Goal: Information Seeking & Learning: Compare options

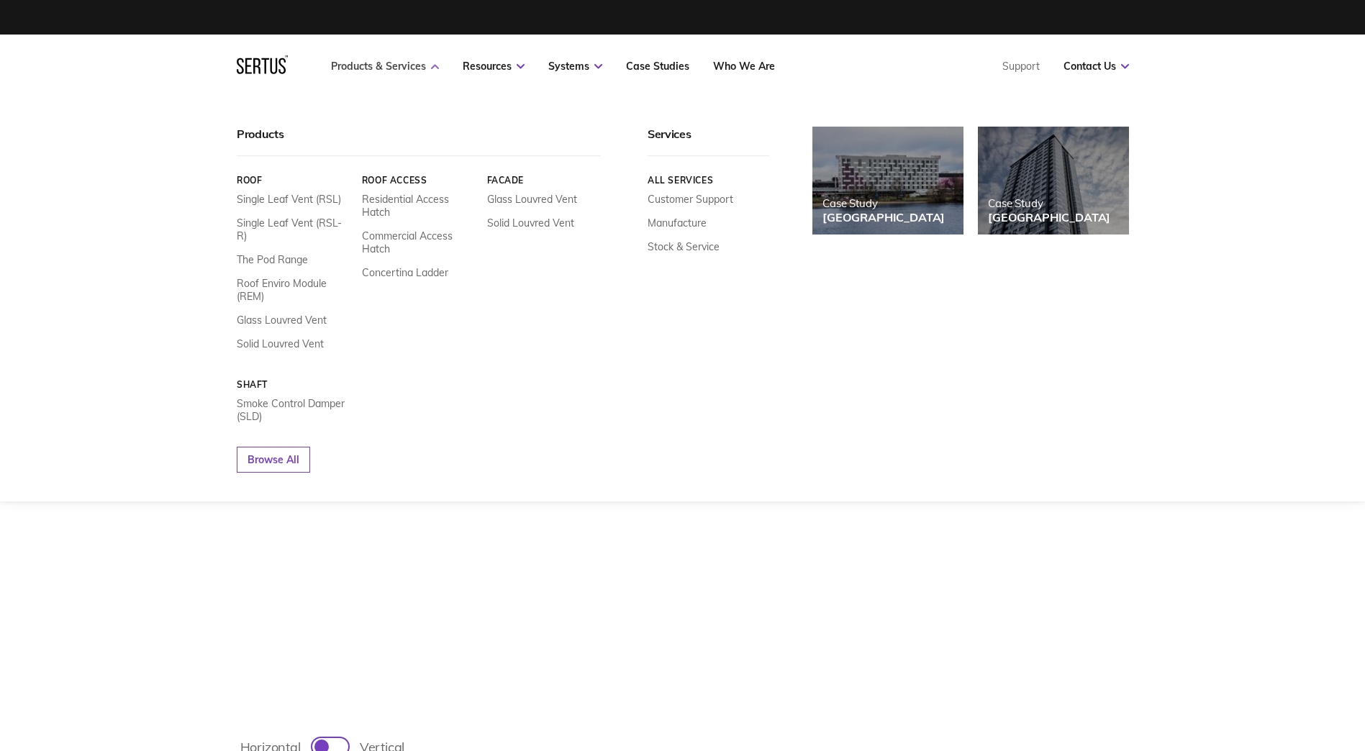
click at [405, 63] on link "Products & Services" at bounding box center [385, 66] width 108 height 13
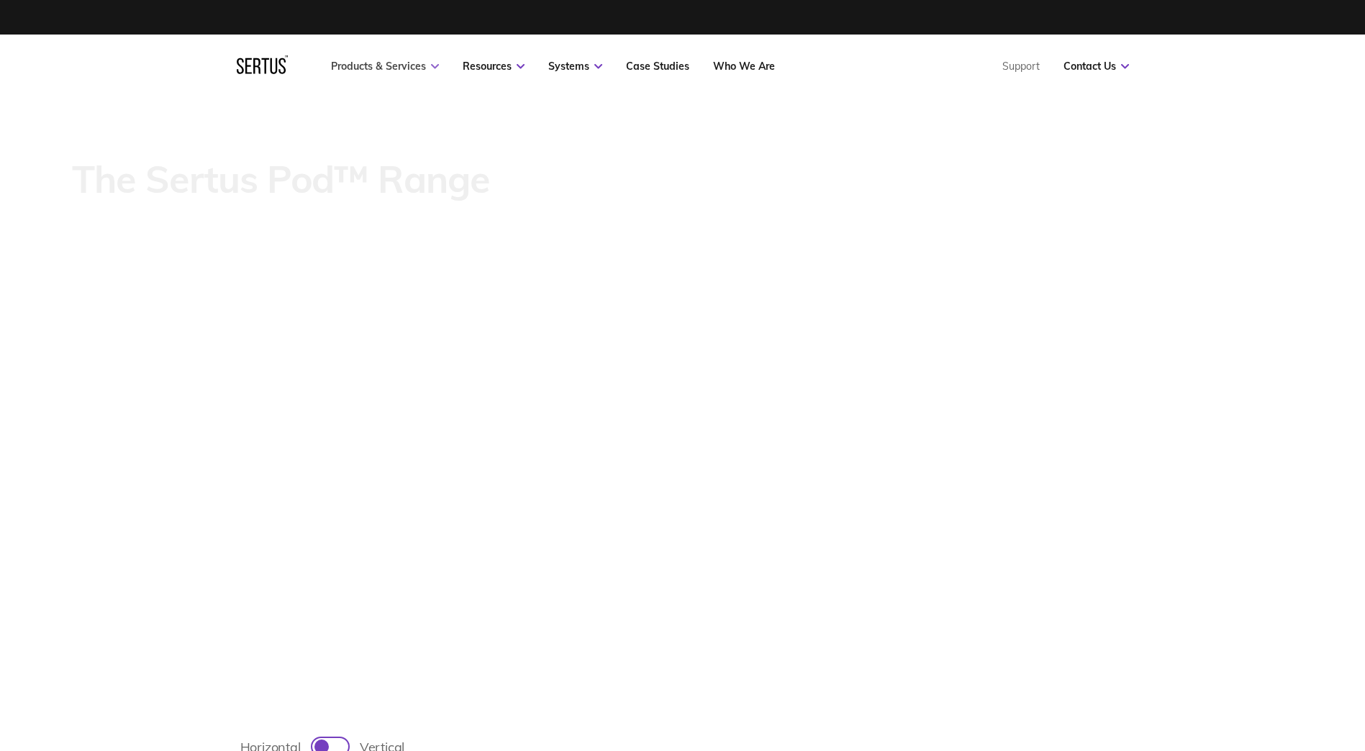
click at [405, 63] on link "Products & Services" at bounding box center [385, 66] width 108 height 13
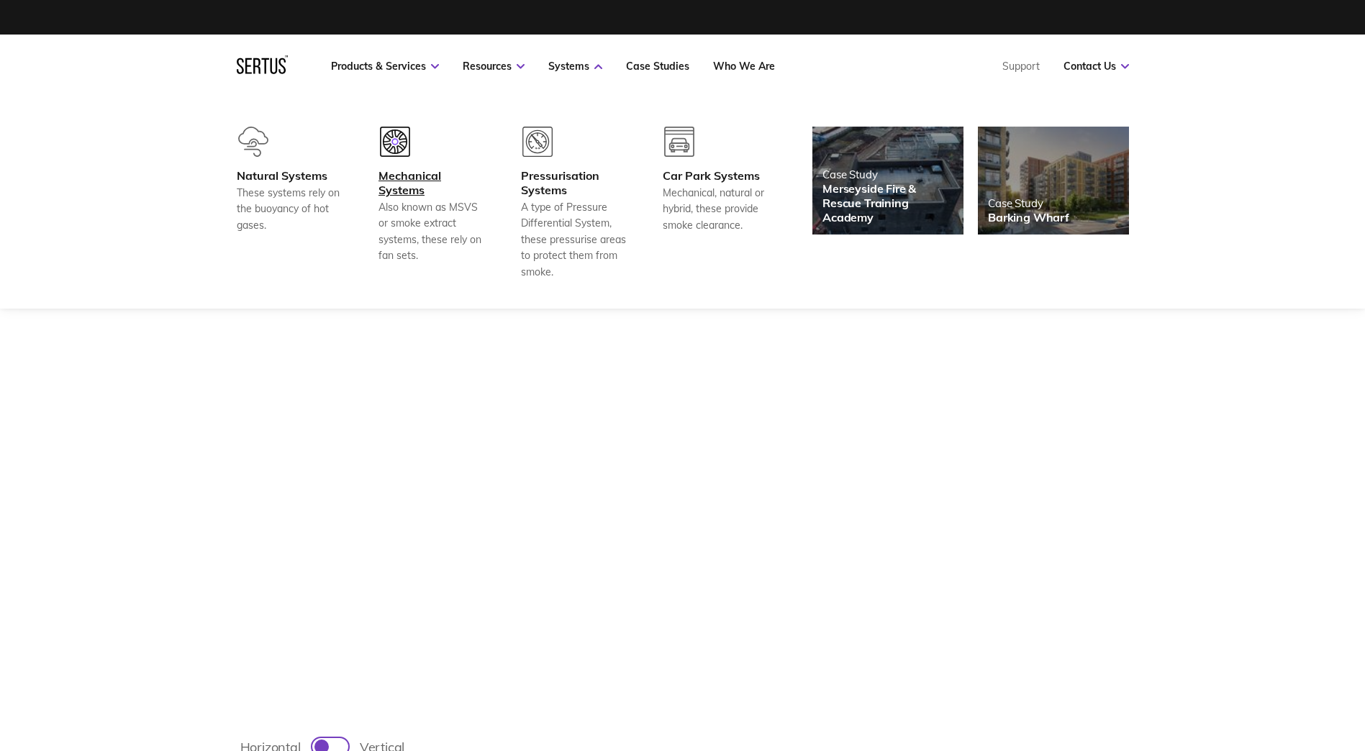
click at [404, 187] on div "Mechanical Systems" at bounding box center [431, 182] width 106 height 29
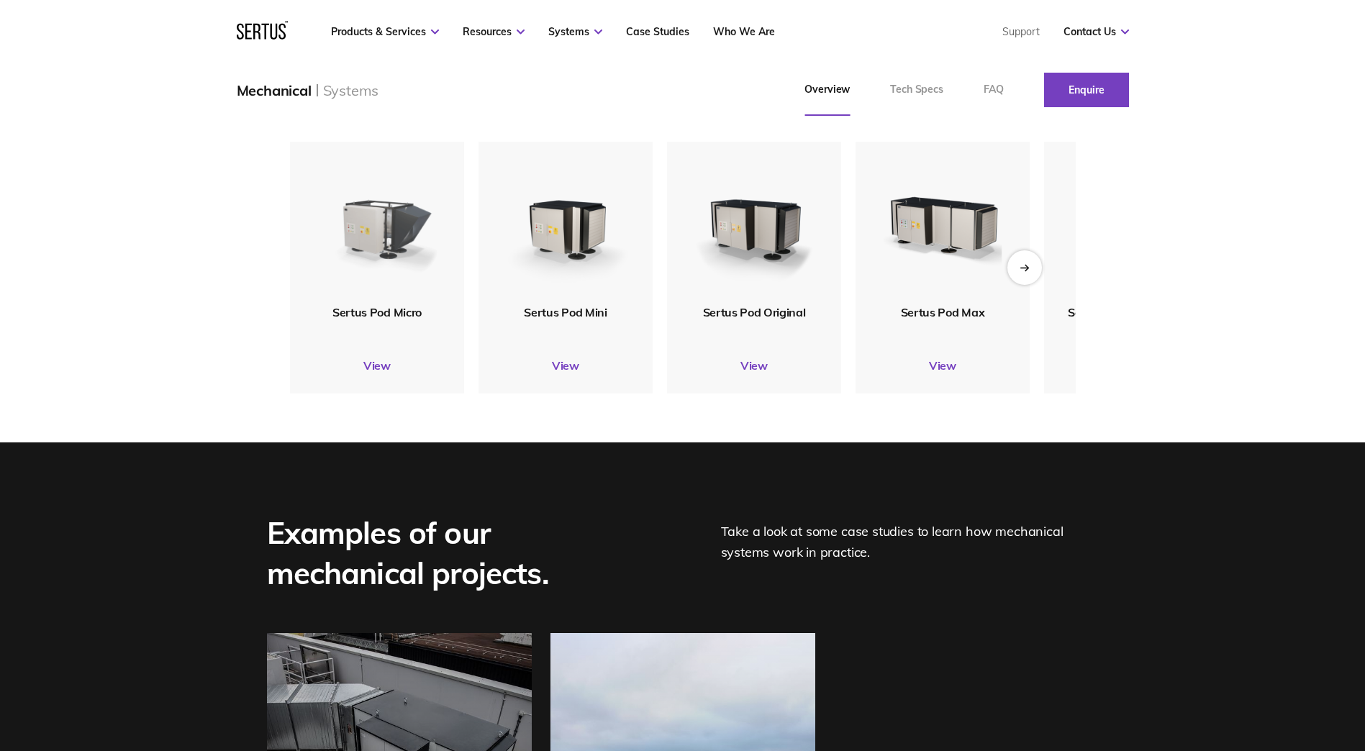
scroll to position [1802, 0]
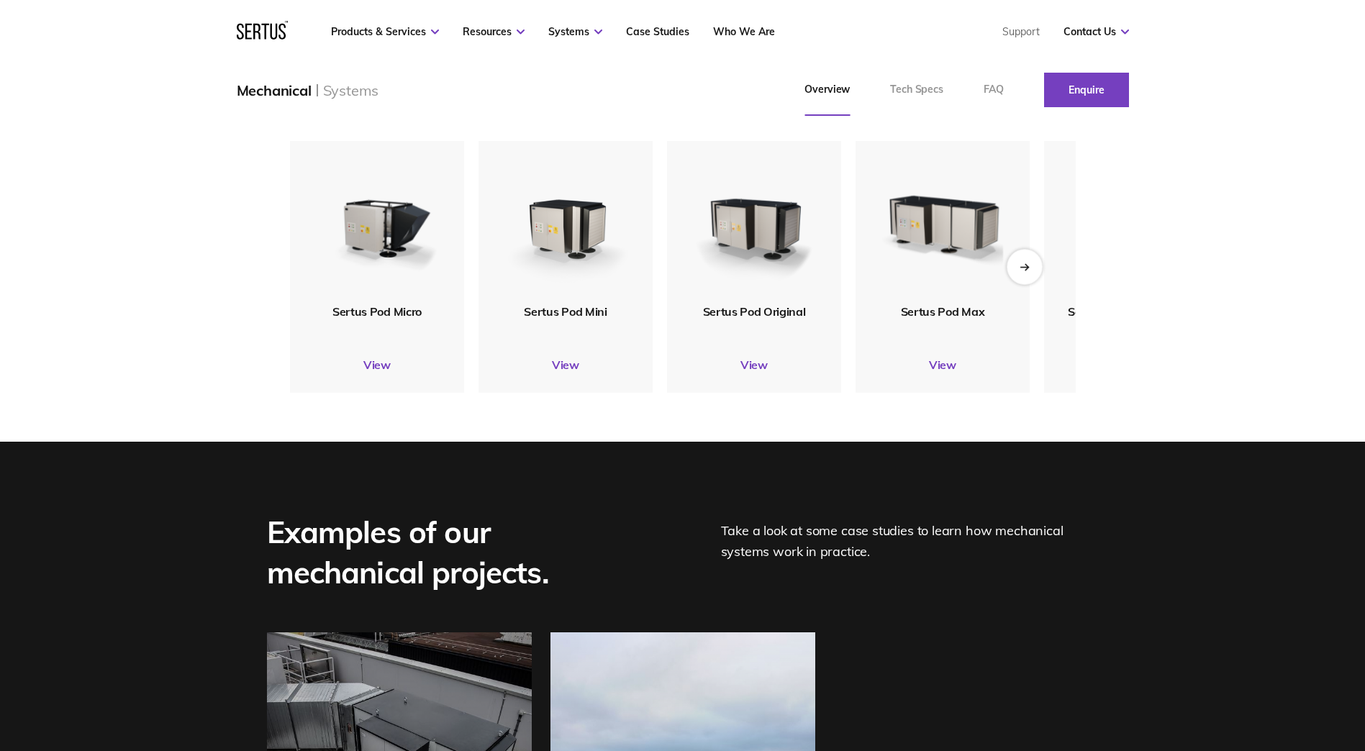
click at [1021, 284] on div "Next slide" at bounding box center [1024, 266] width 35 height 35
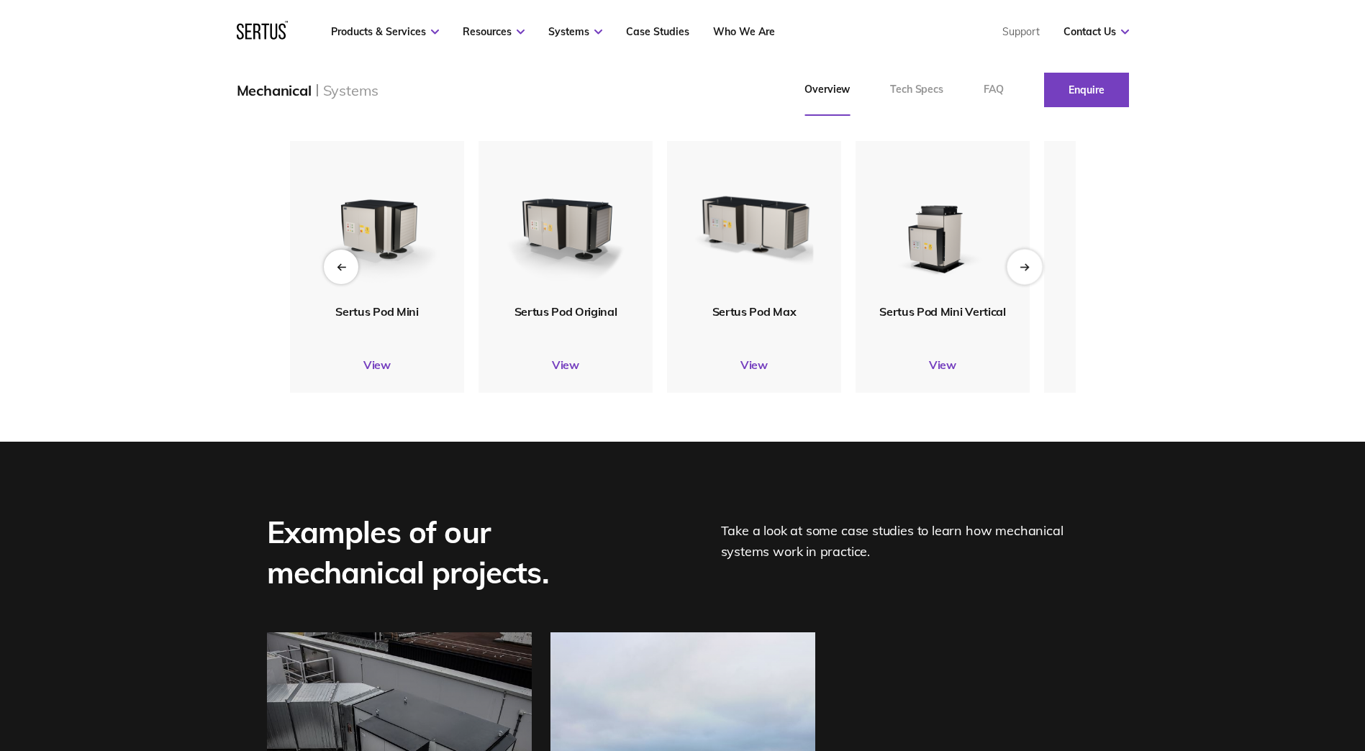
click at [1021, 284] on div "Next slide" at bounding box center [1024, 266] width 35 height 35
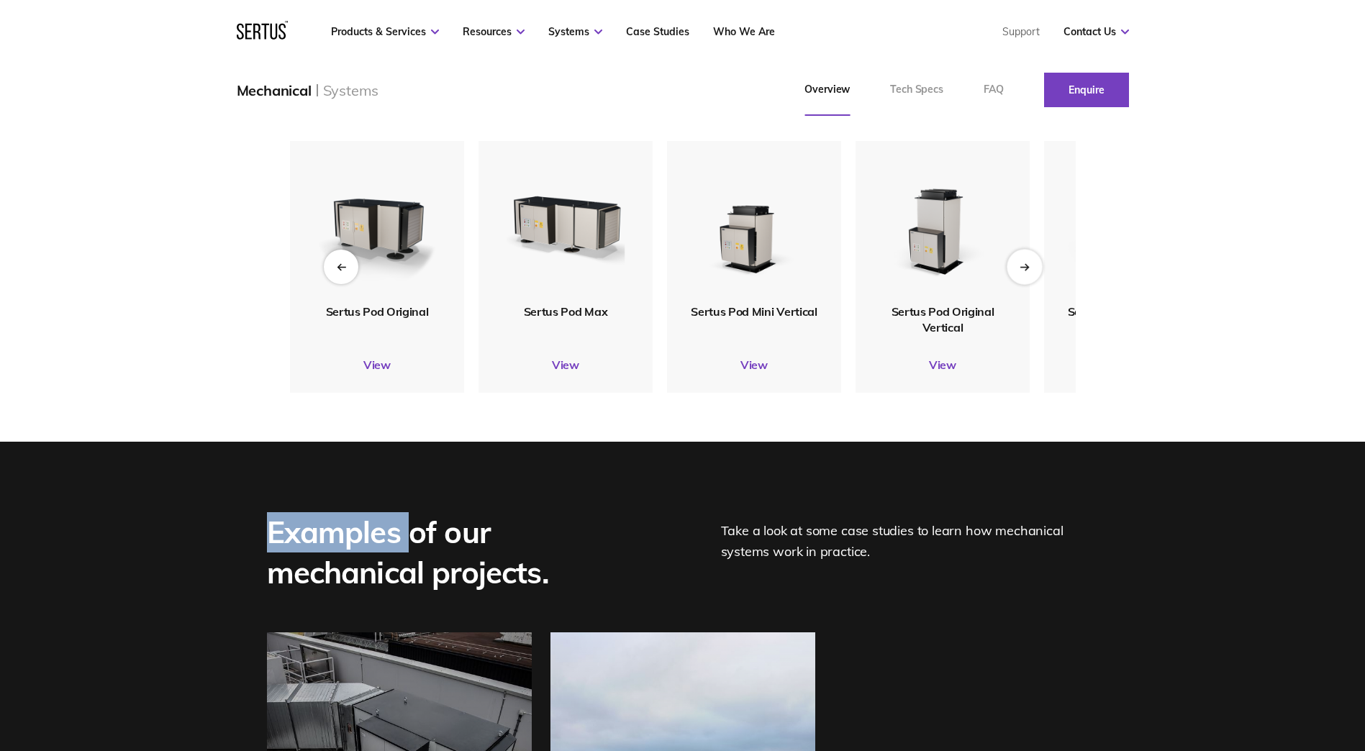
click at [1021, 284] on div "Next slide" at bounding box center [1024, 266] width 35 height 35
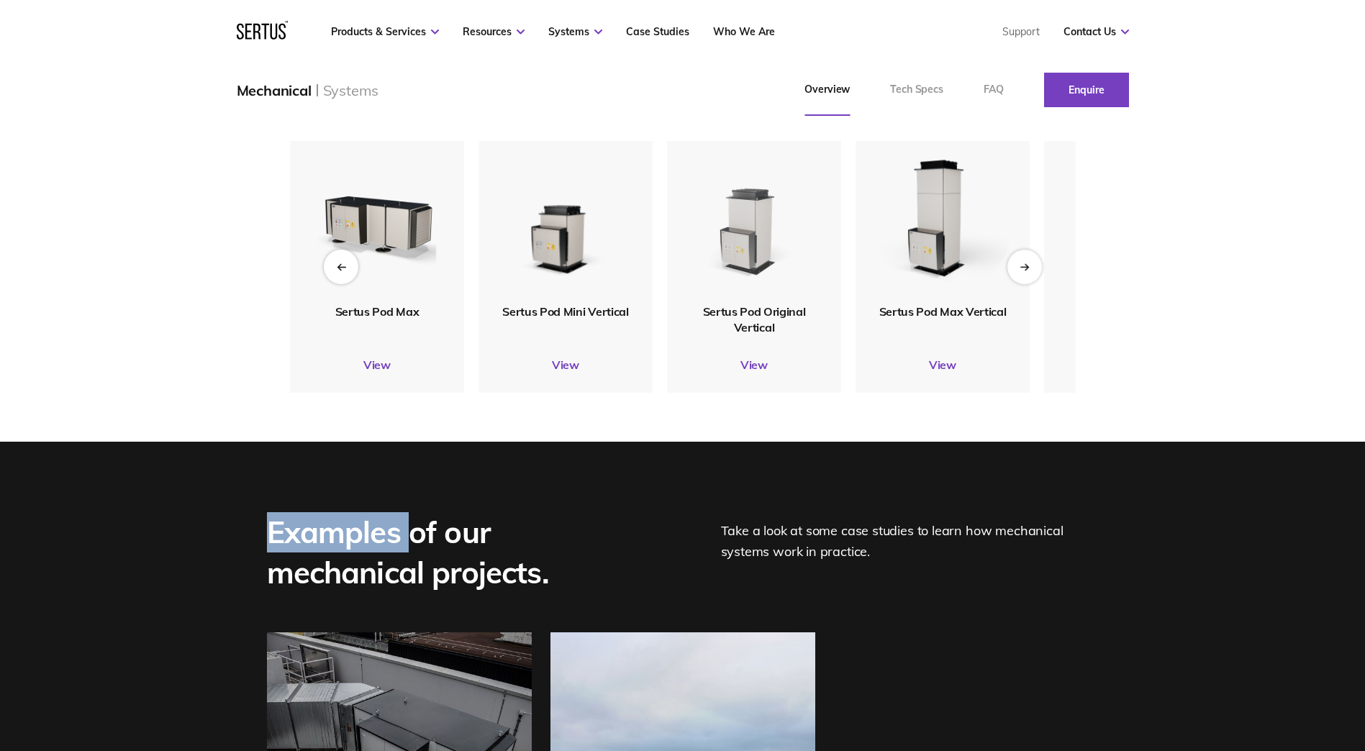
click at [751, 282] on img at bounding box center [754, 222] width 132 height 155
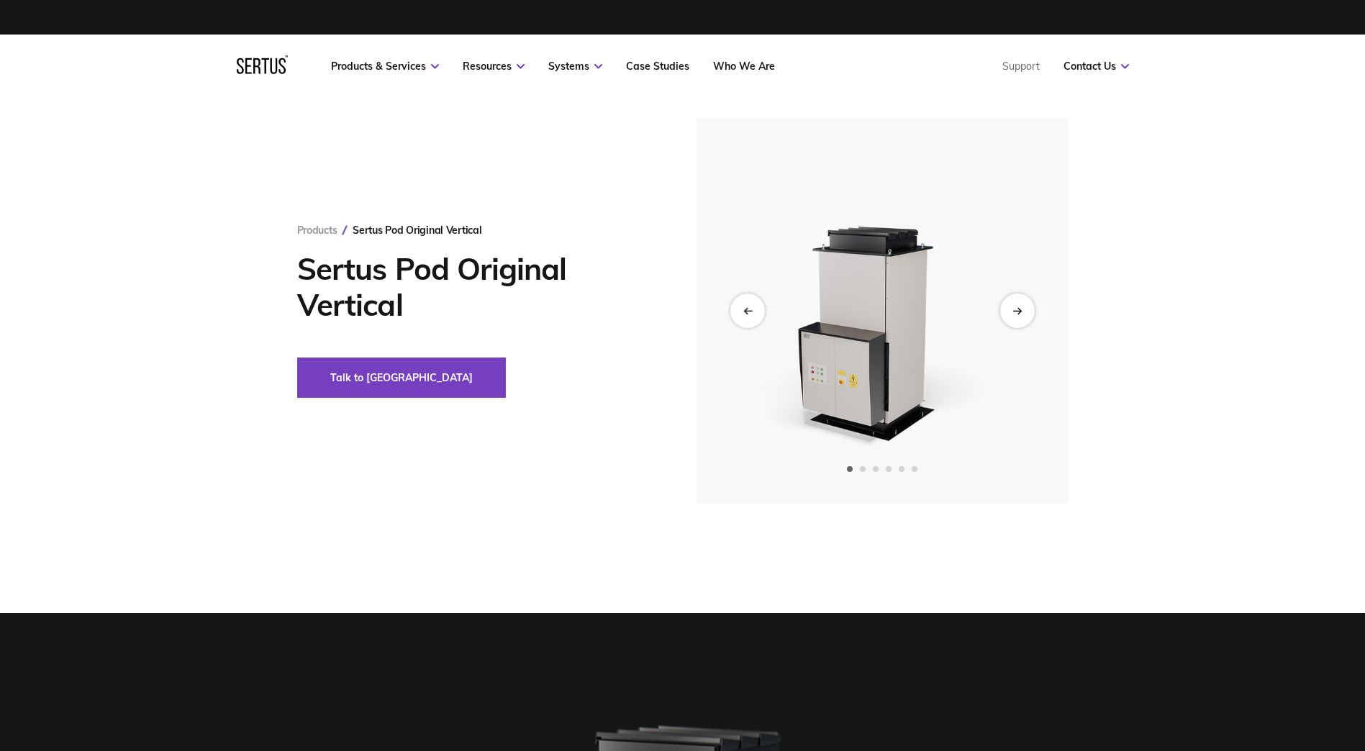
drag, startPoint x: 731, startPoint y: 313, endPoint x: 726, endPoint y: 297, distance: 16.6
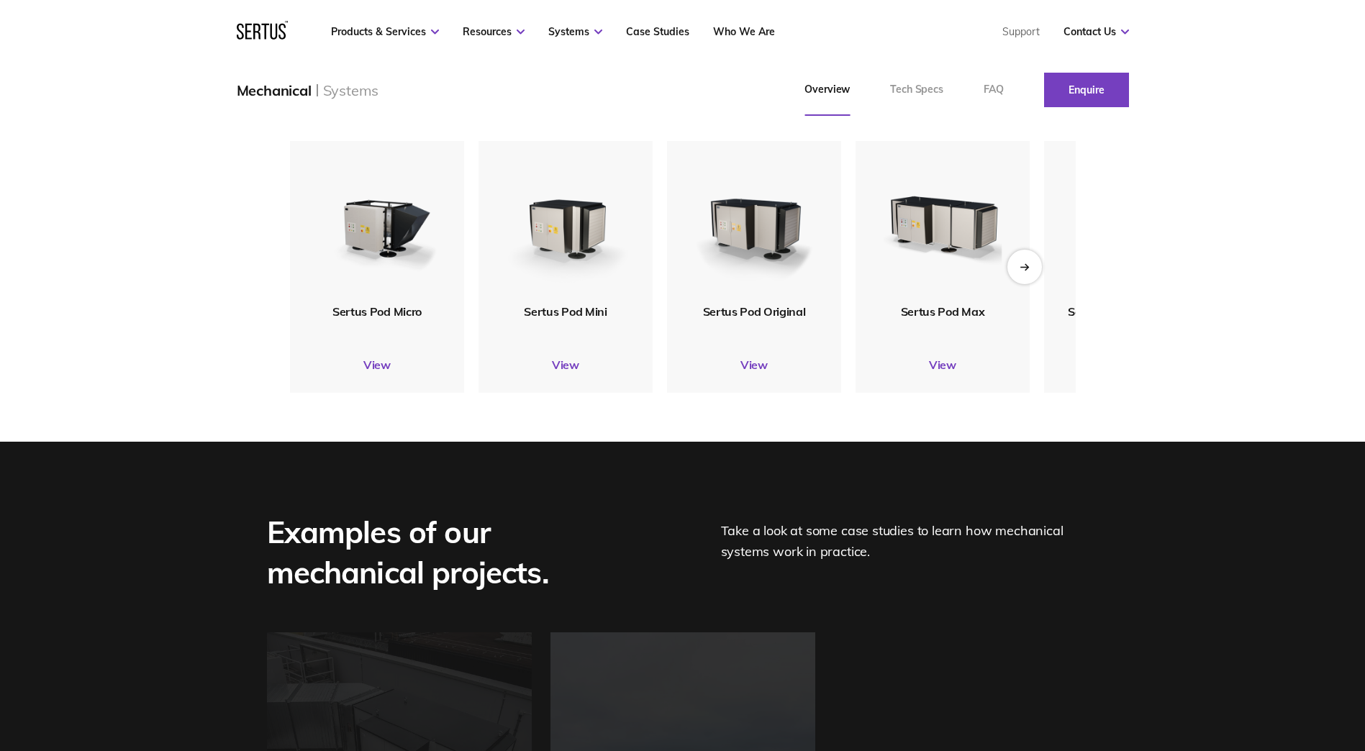
scroll to position [1856, 0]
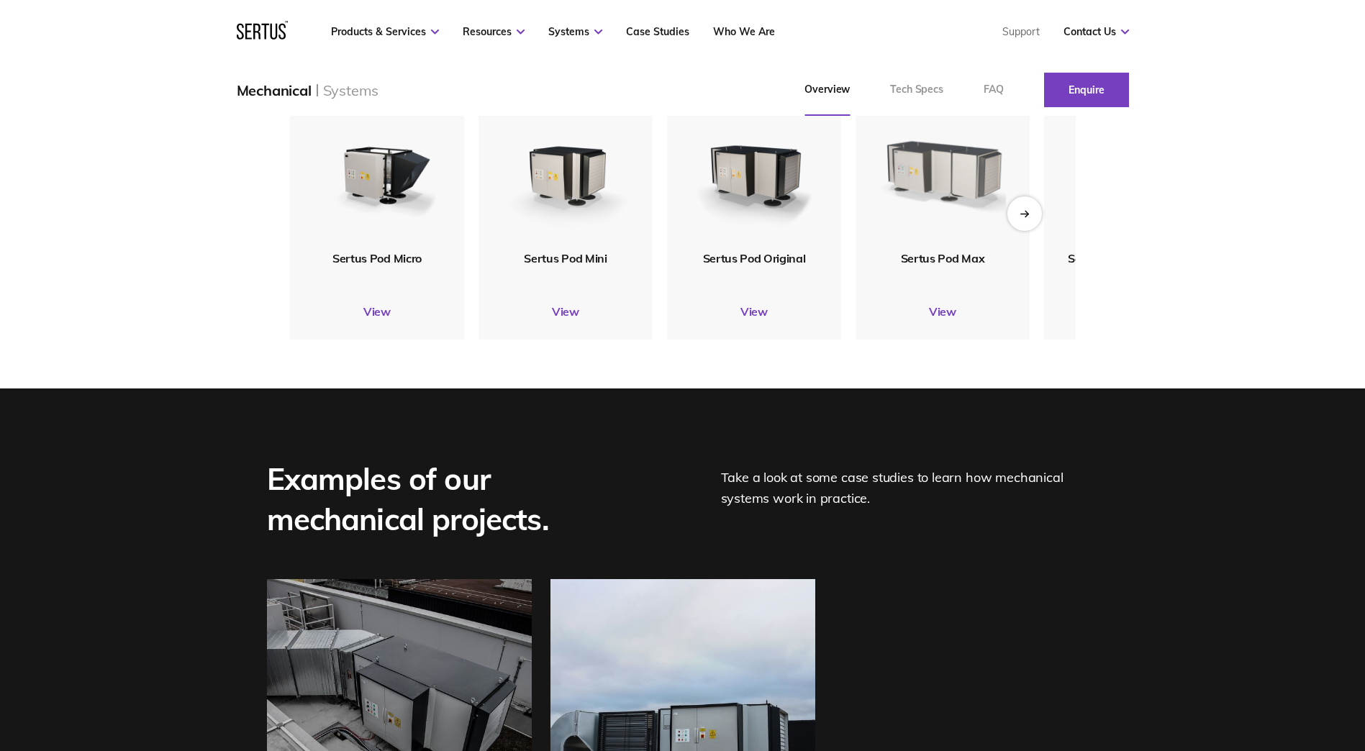
click at [966, 237] on img at bounding box center [942, 168] width 140 height 165
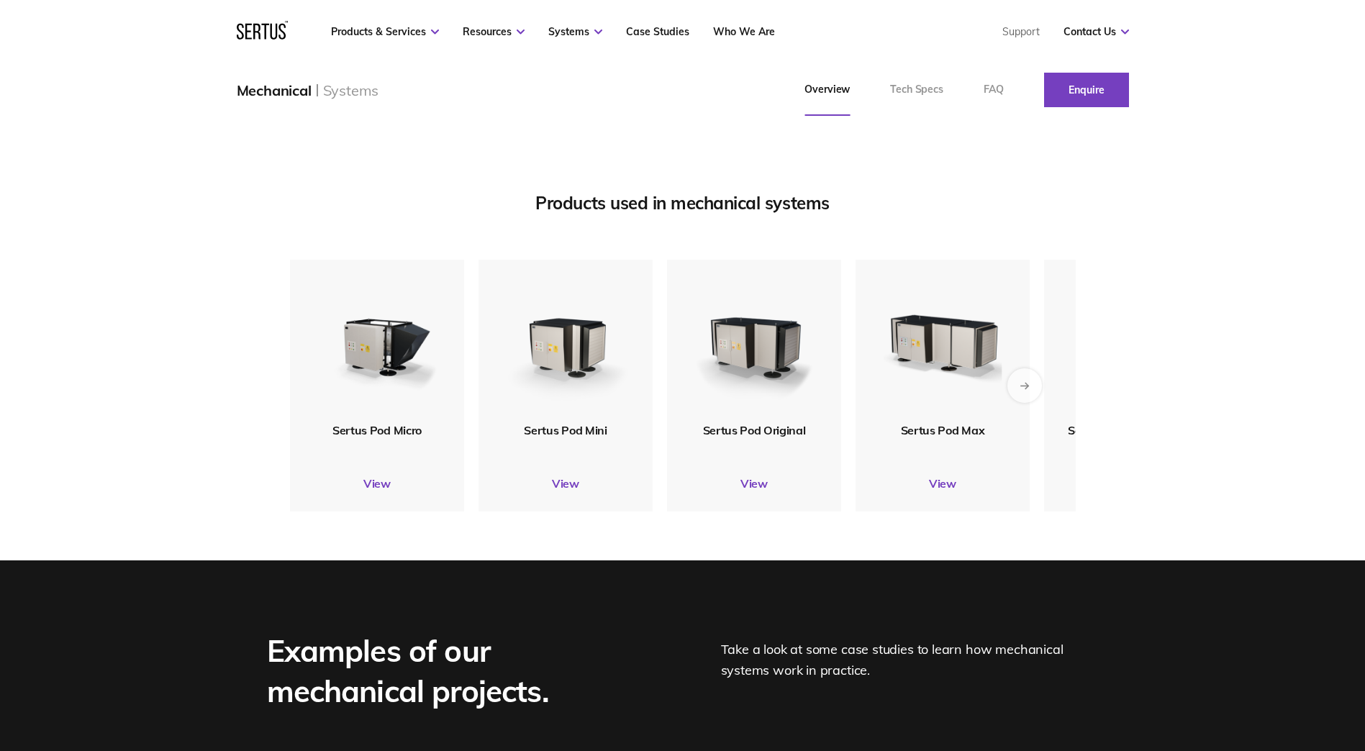
scroll to position [1684, 0]
click at [1025, 403] on div "Next slide" at bounding box center [1024, 385] width 35 height 35
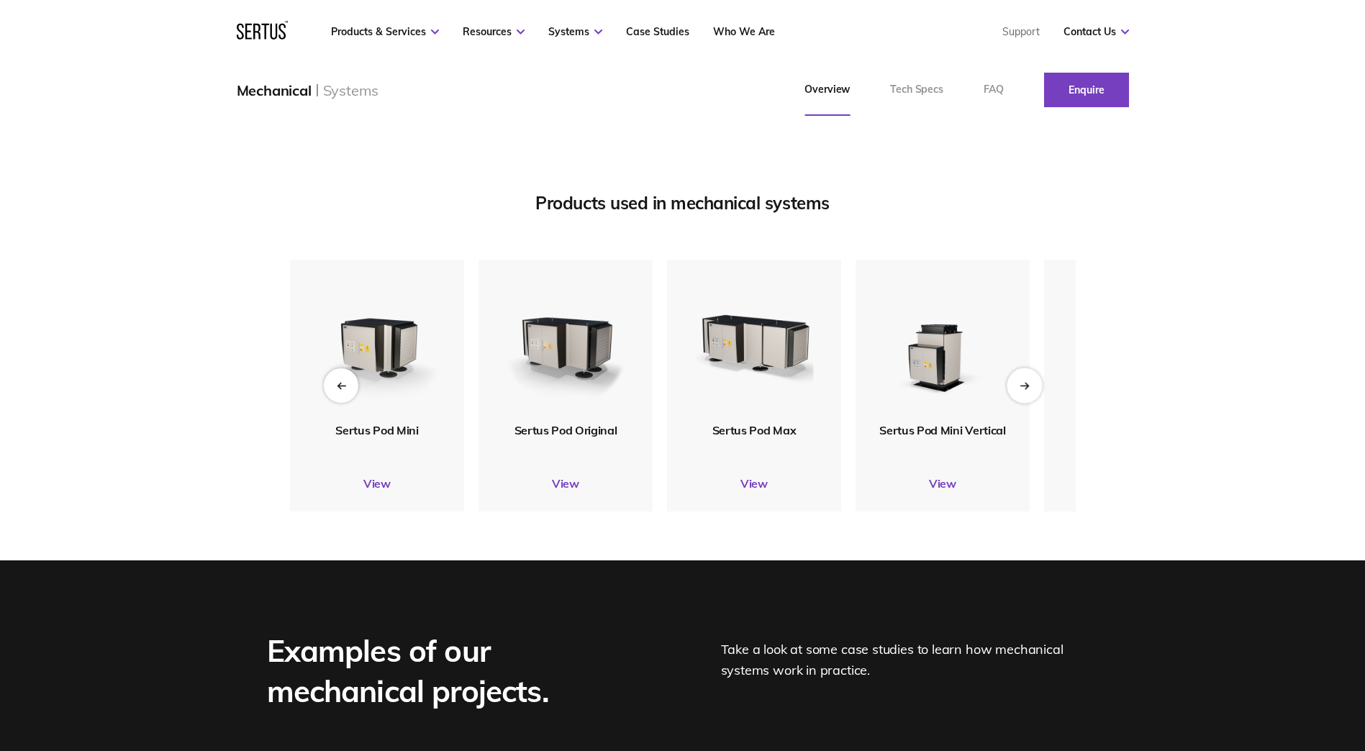
click at [1025, 403] on div "Next slide" at bounding box center [1024, 385] width 35 height 35
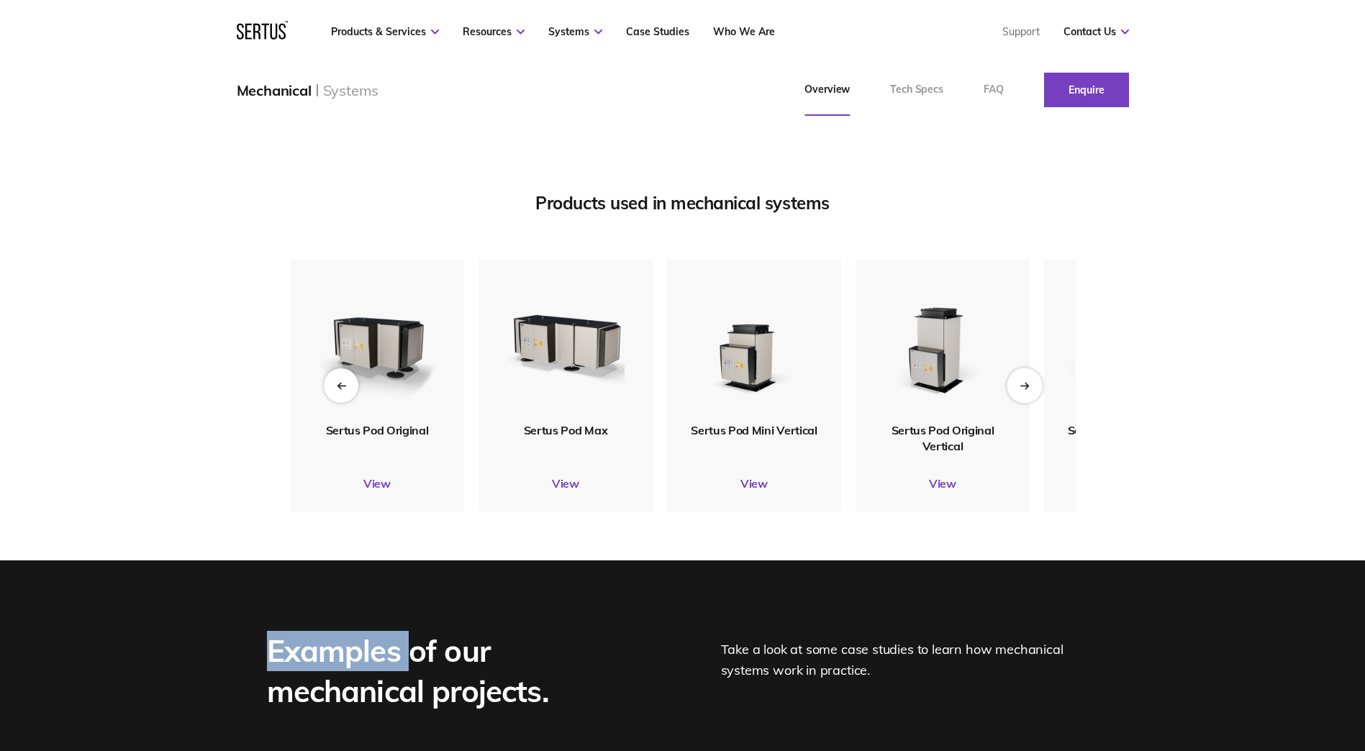
click at [1025, 403] on div "Next slide" at bounding box center [1024, 385] width 35 height 35
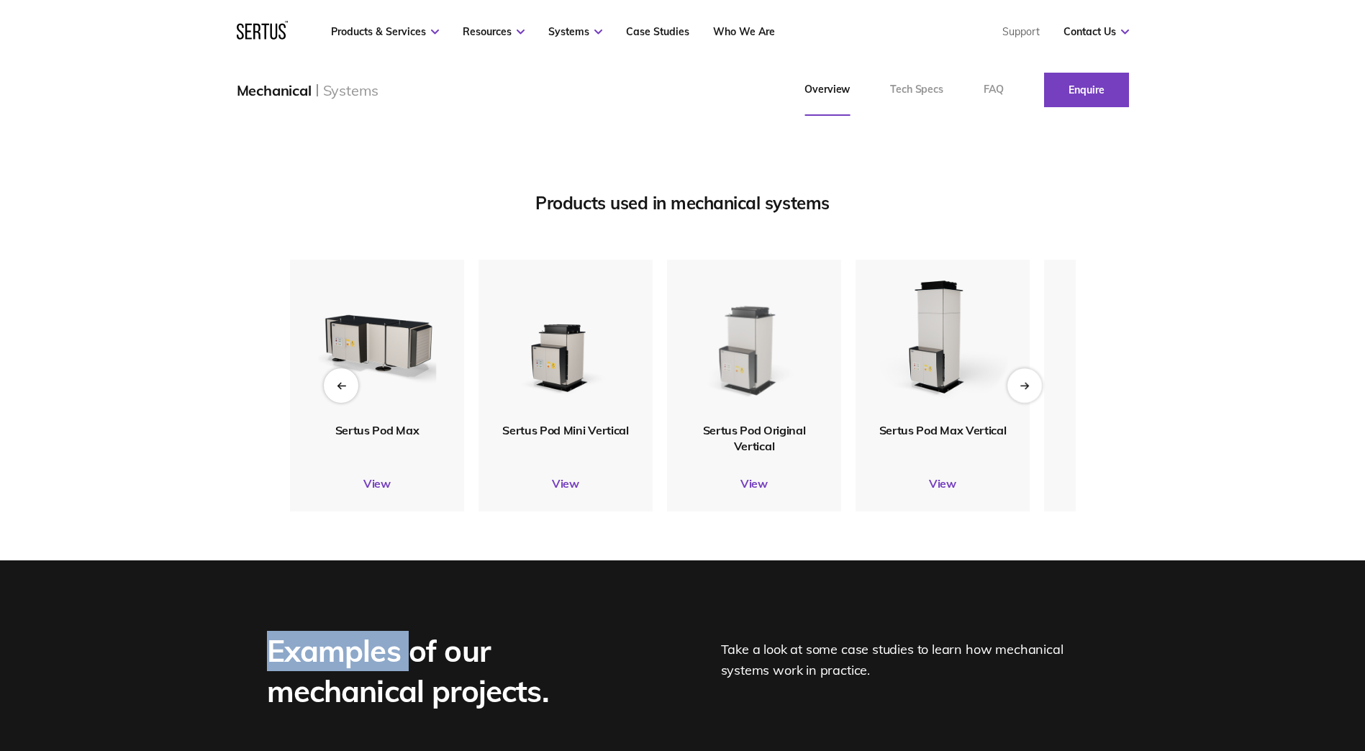
click at [758, 419] on img at bounding box center [753, 341] width 135 height 160
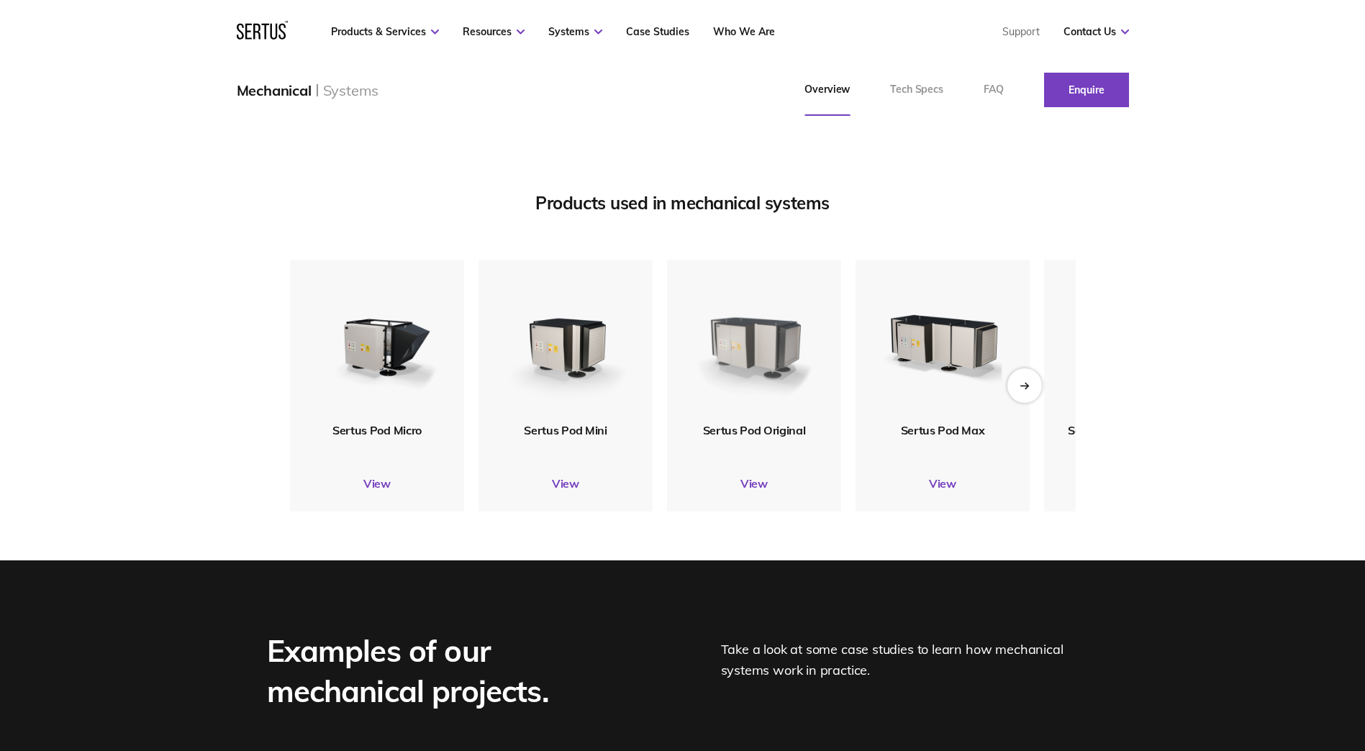
scroll to position [1737, 0]
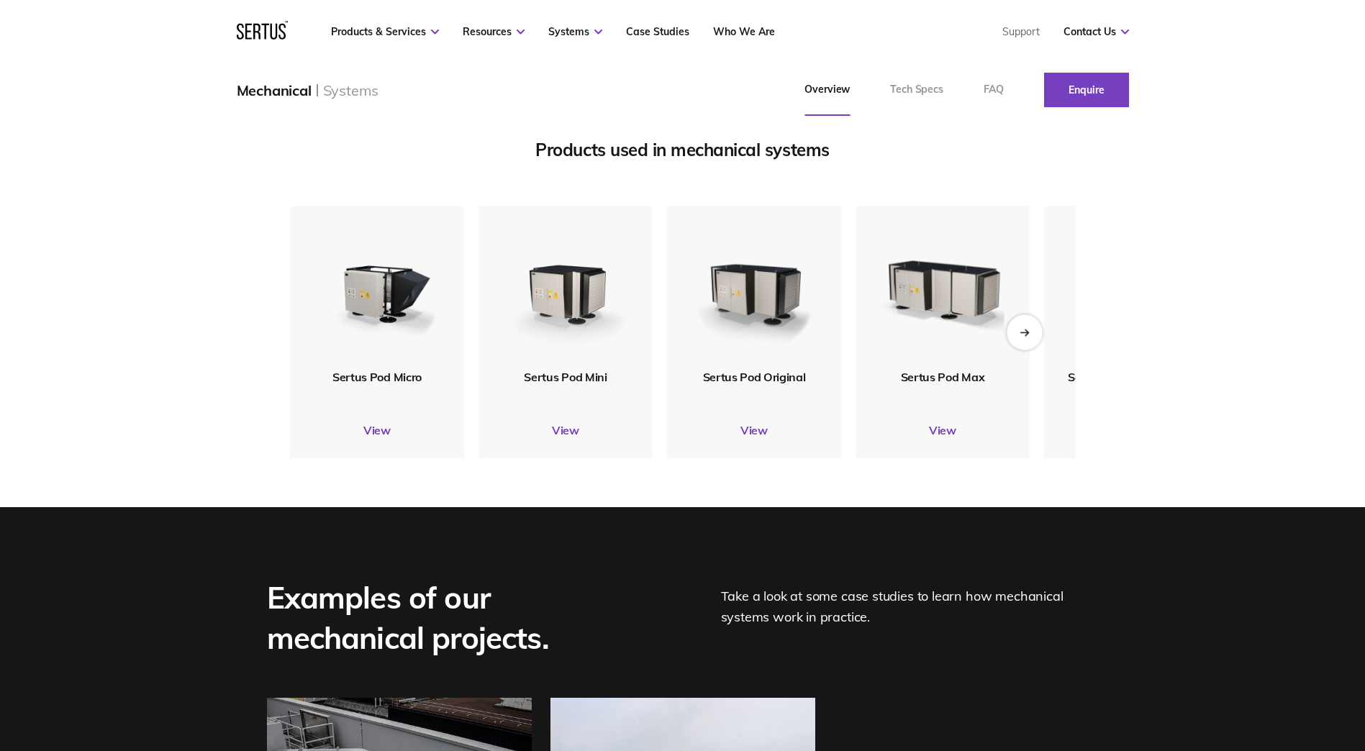
click at [1020, 350] on div "Next slide" at bounding box center [1024, 331] width 35 height 35
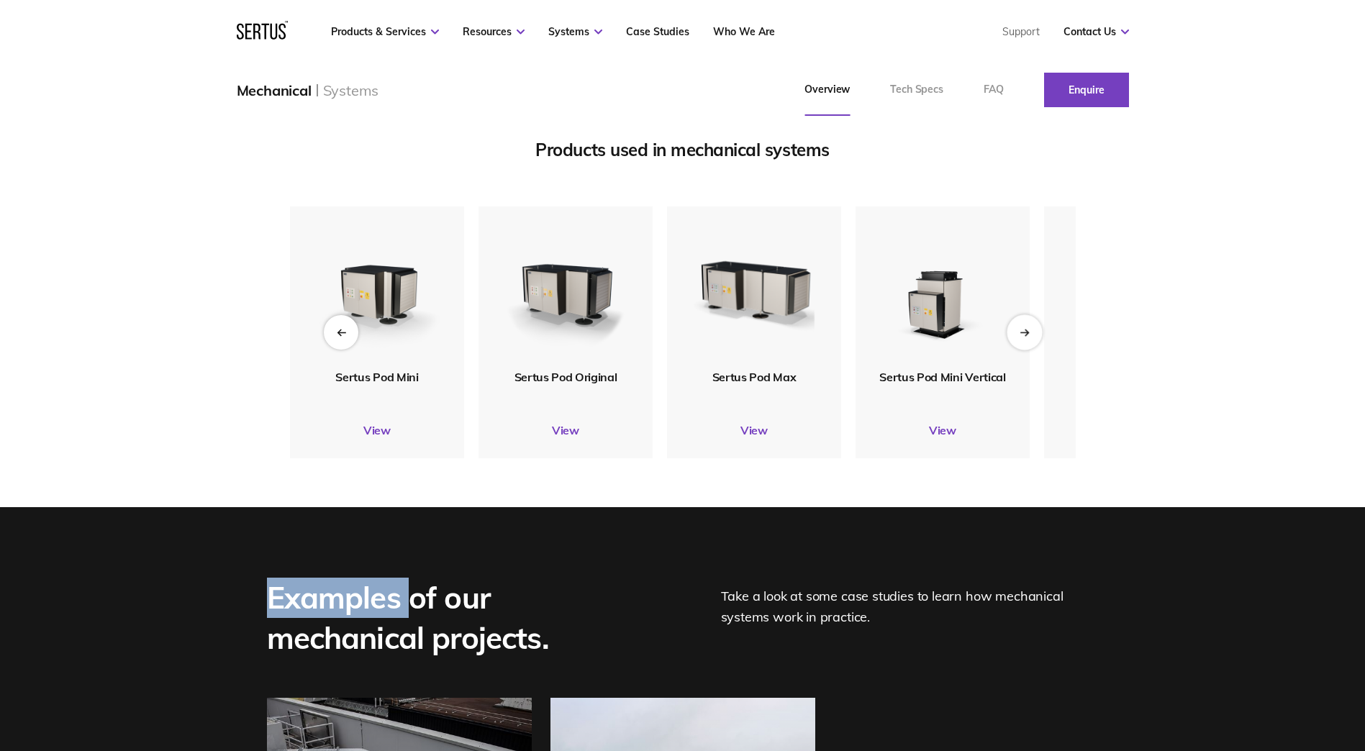
click at [1020, 350] on div "Next slide" at bounding box center [1024, 331] width 35 height 35
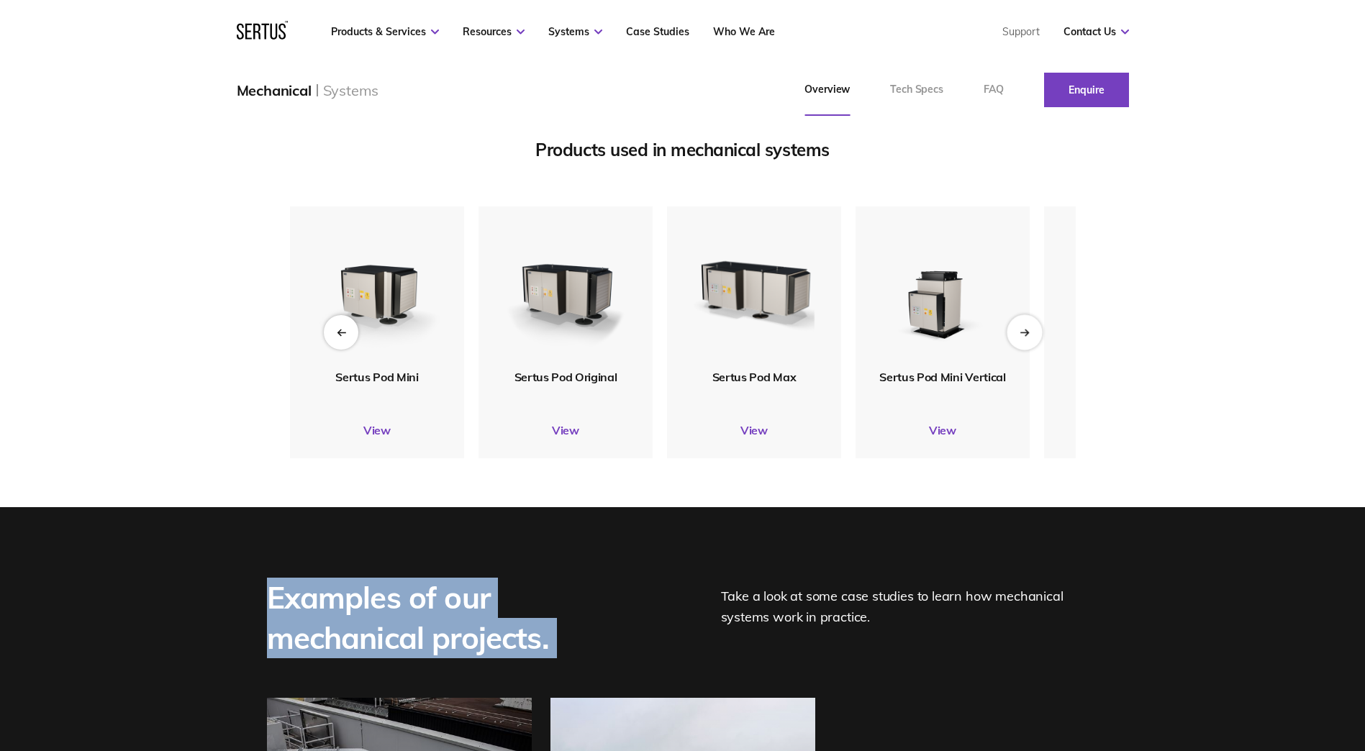
click at [1020, 350] on div "Next slide" at bounding box center [1024, 331] width 35 height 35
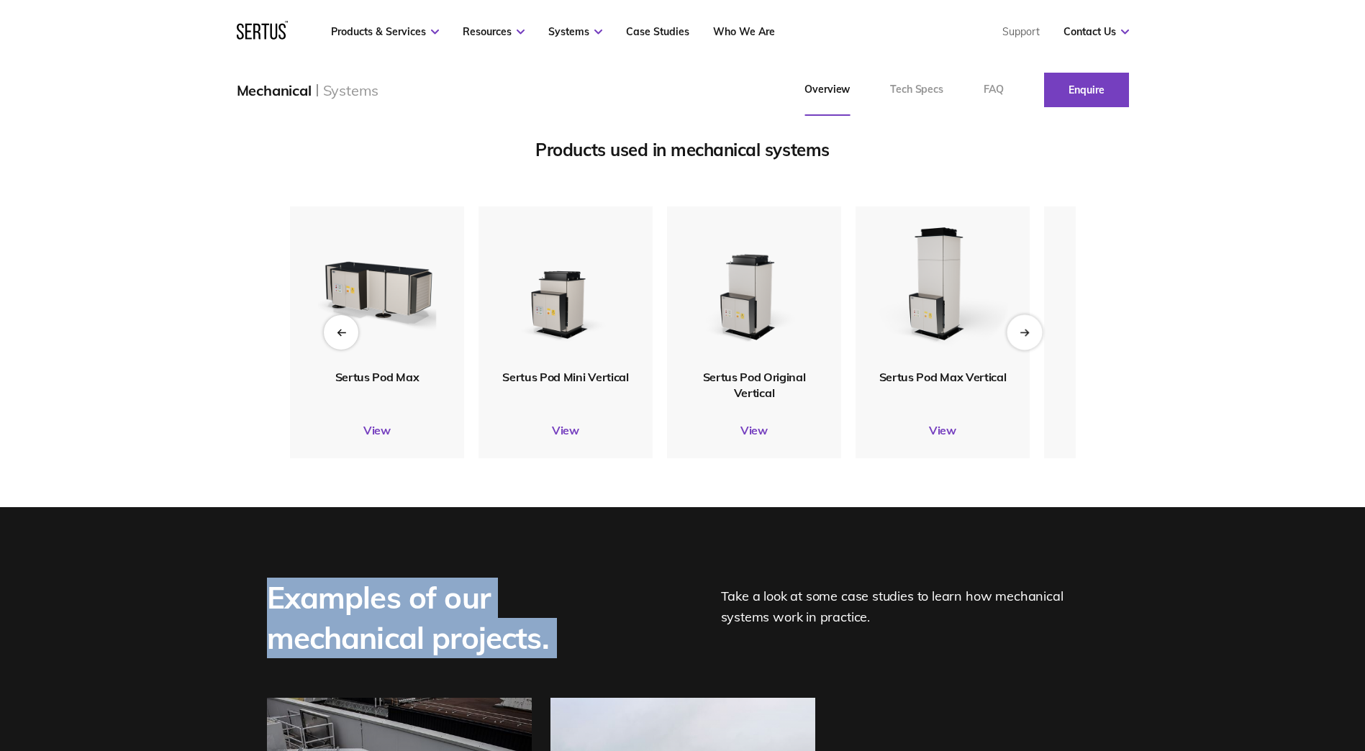
click at [1020, 350] on div "Next slide" at bounding box center [1024, 331] width 35 height 35
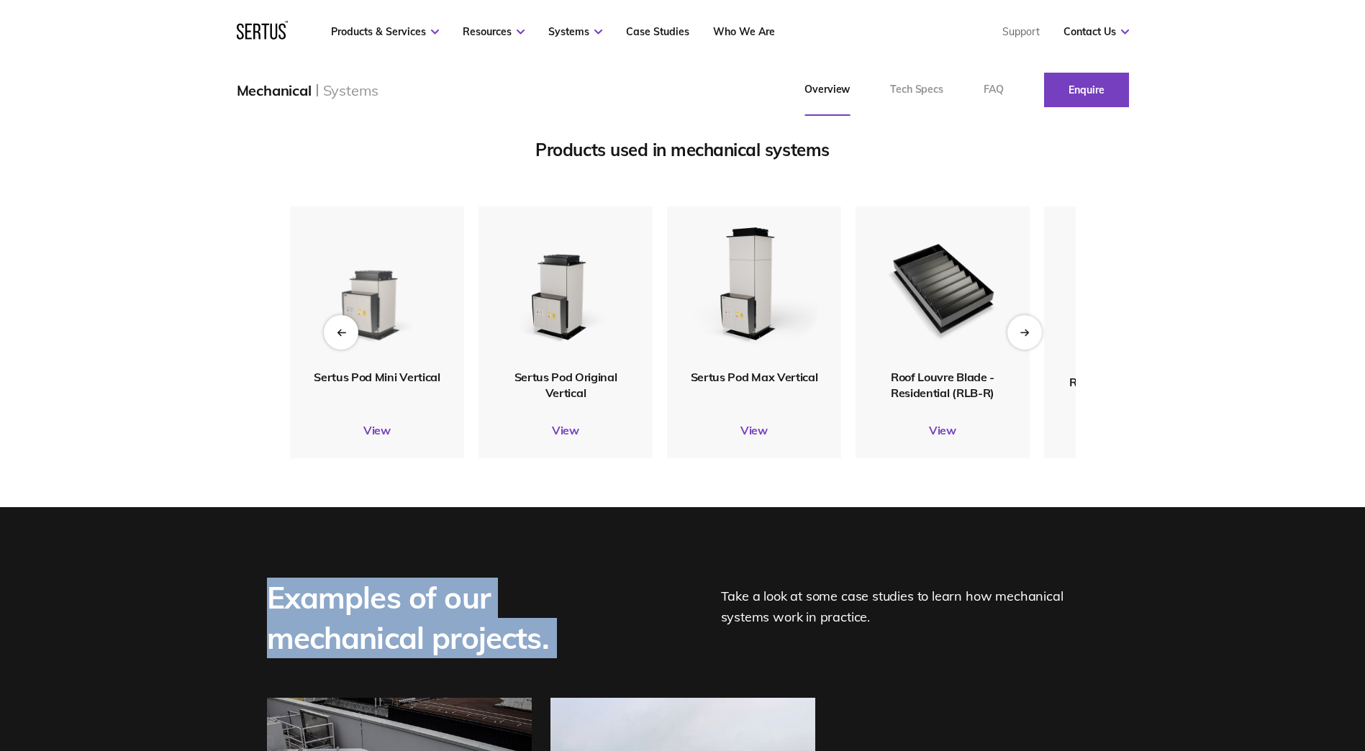
click at [391, 367] on img at bounding box center [376, 288] width 135 height 158
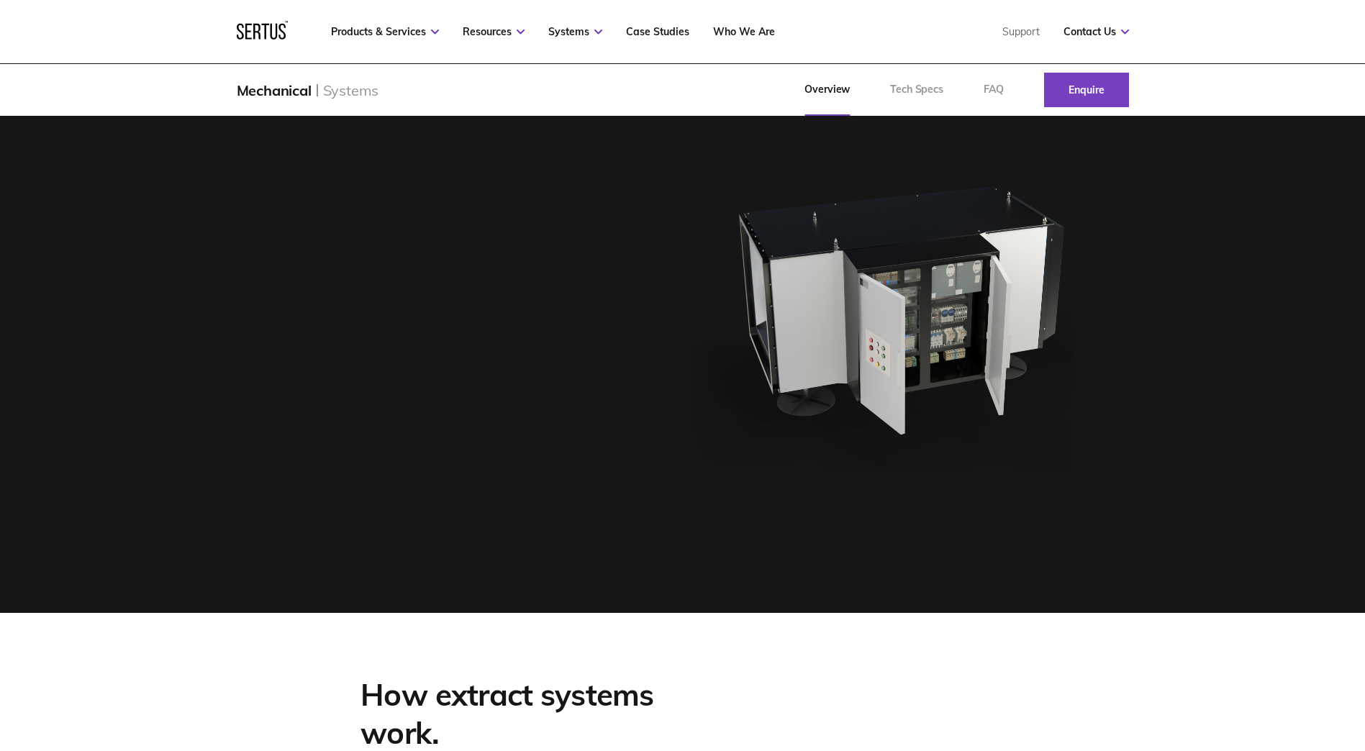
scroll to position [1790, 0]
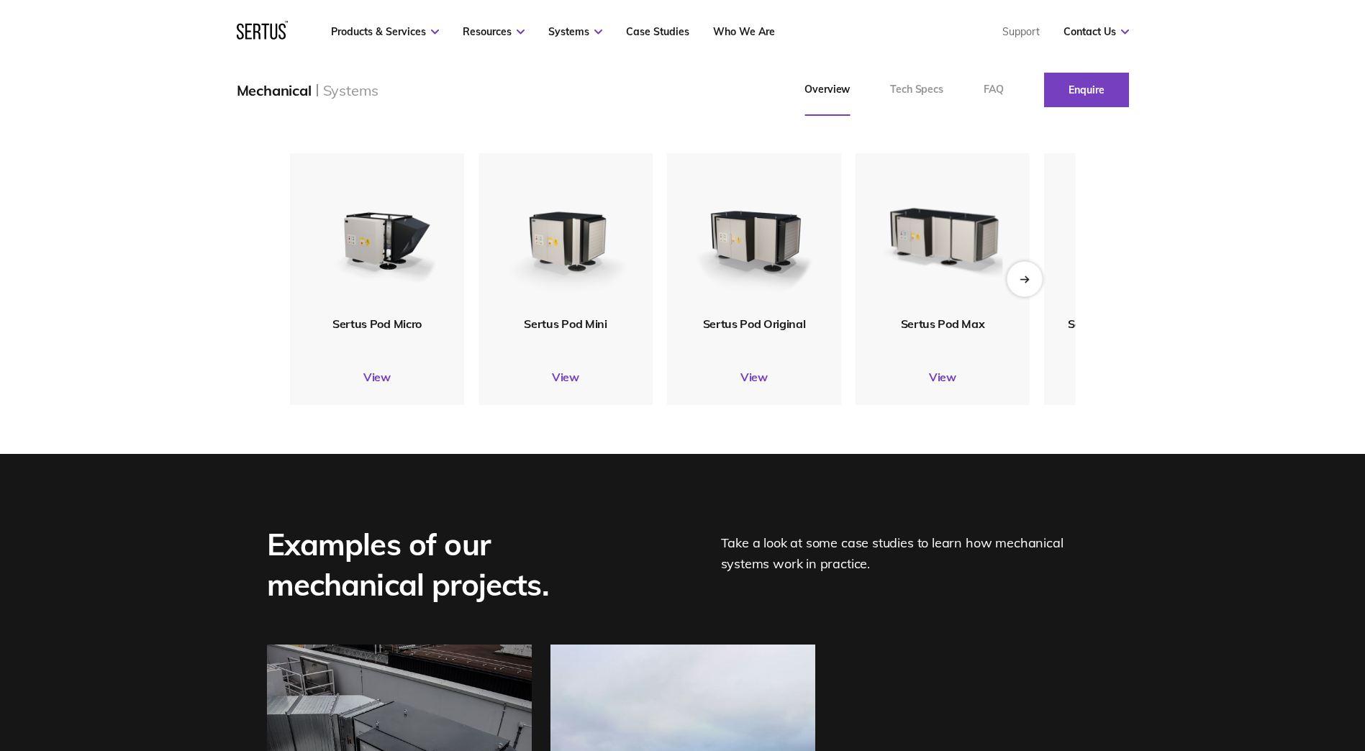
click at [1037, 296] on div "Next slide" at bounding box center [1024, 278] width 35 height 35
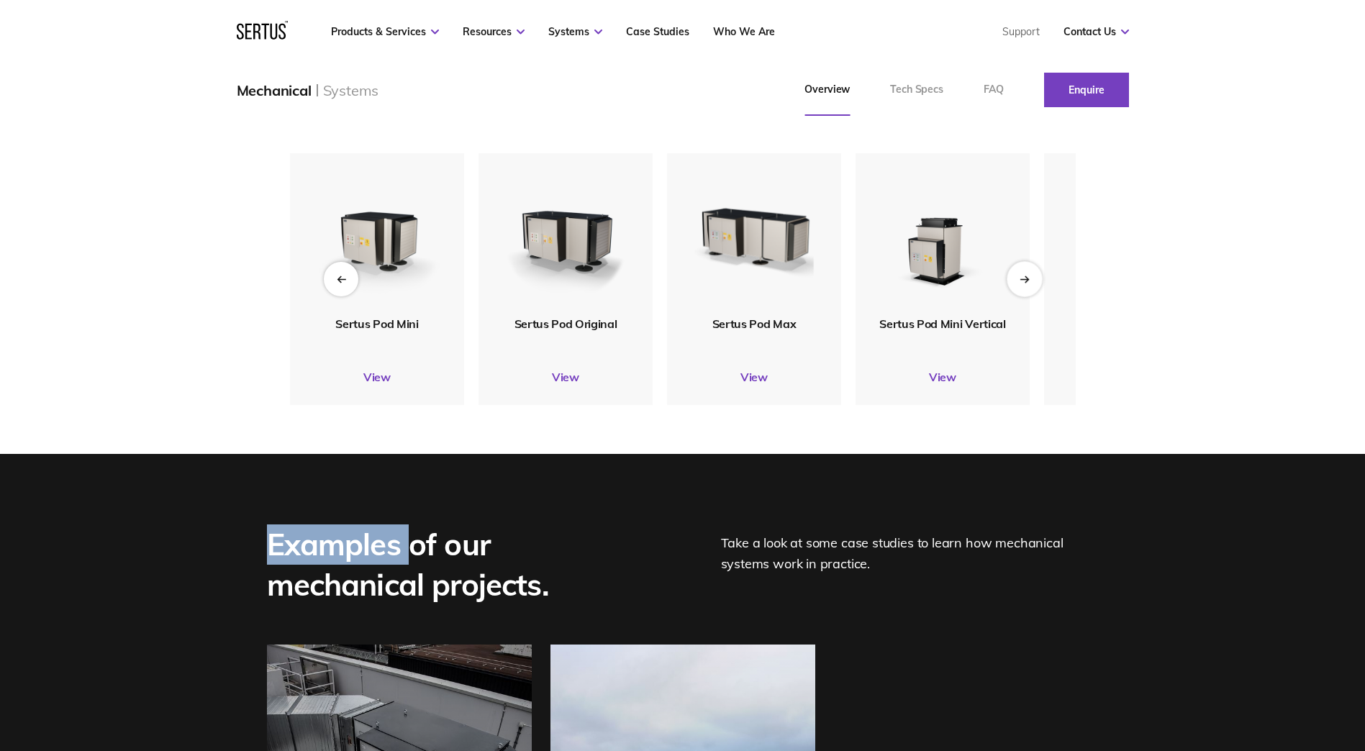
click at [1036, 296] on div "Next slide" at bounding box center [1024, 278] width 35 height 35
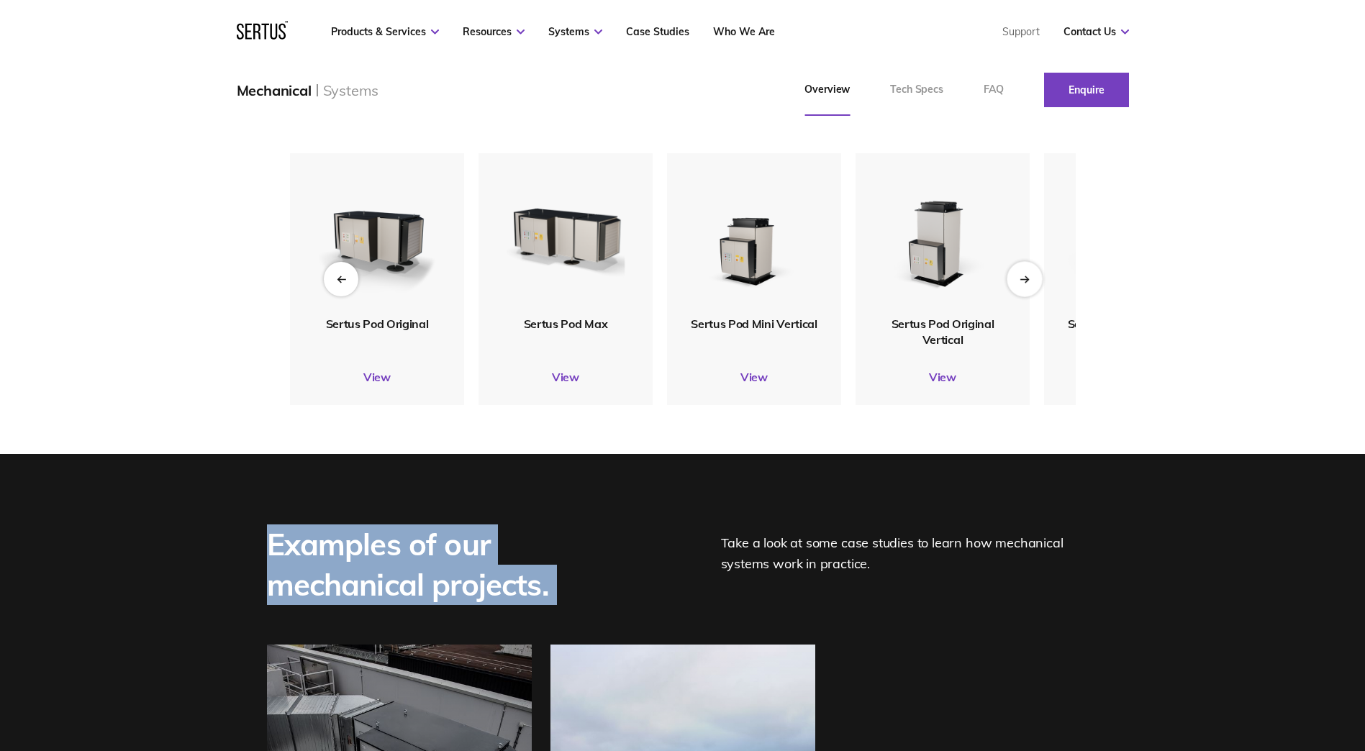
click at [1036, 296] on div "Next slide" at bounding box center [1024, 278] width 35 height 35
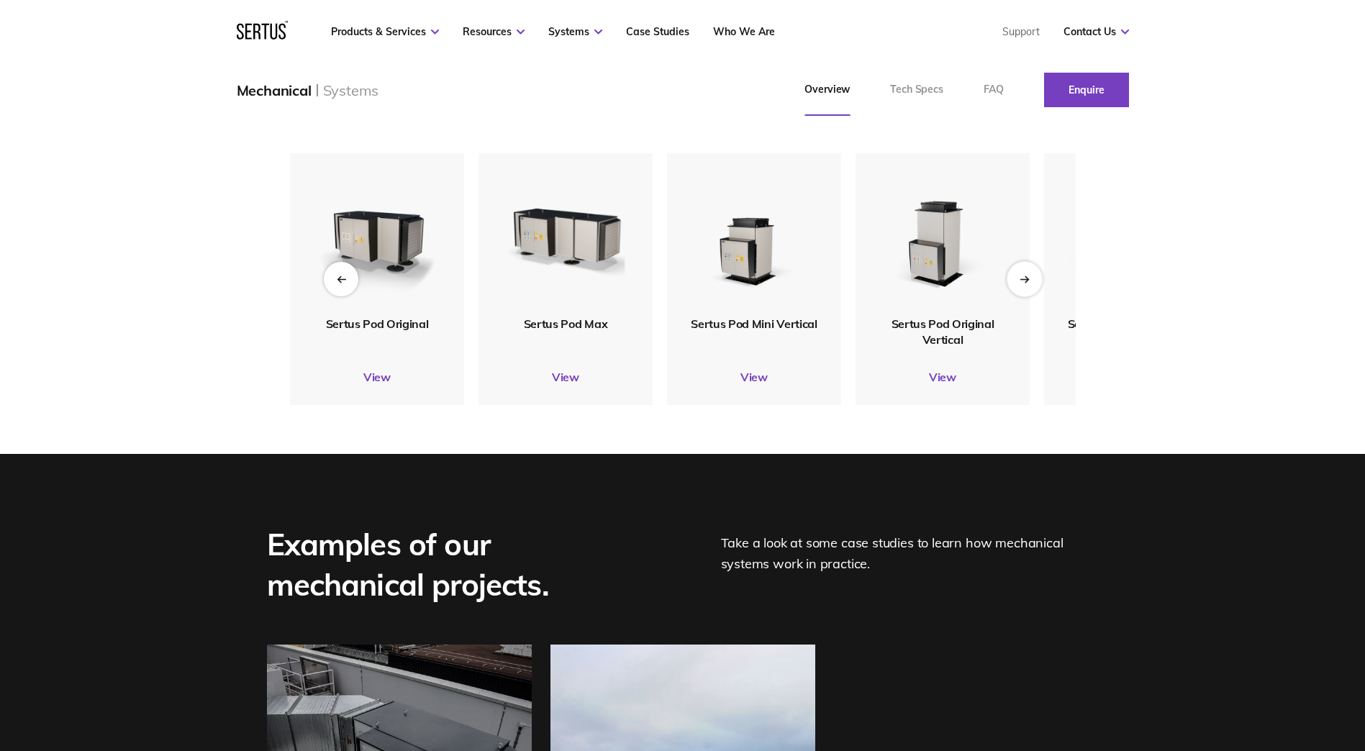
click at [1035, 296] on div "Next slide" at bounding box center [1024, 278] width 35 height 35
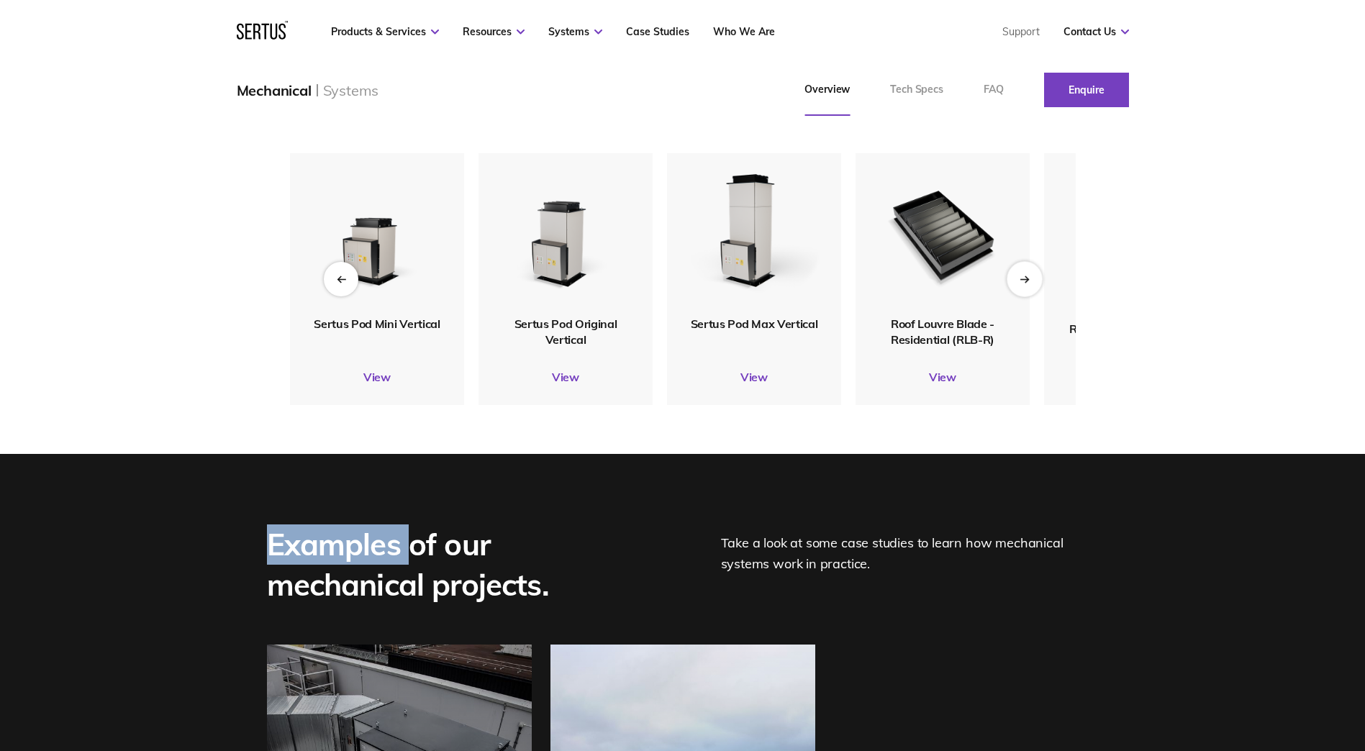
click at [1032, 296] on div "Next slide" at bounding box center [1024, 278] width 35 height 35
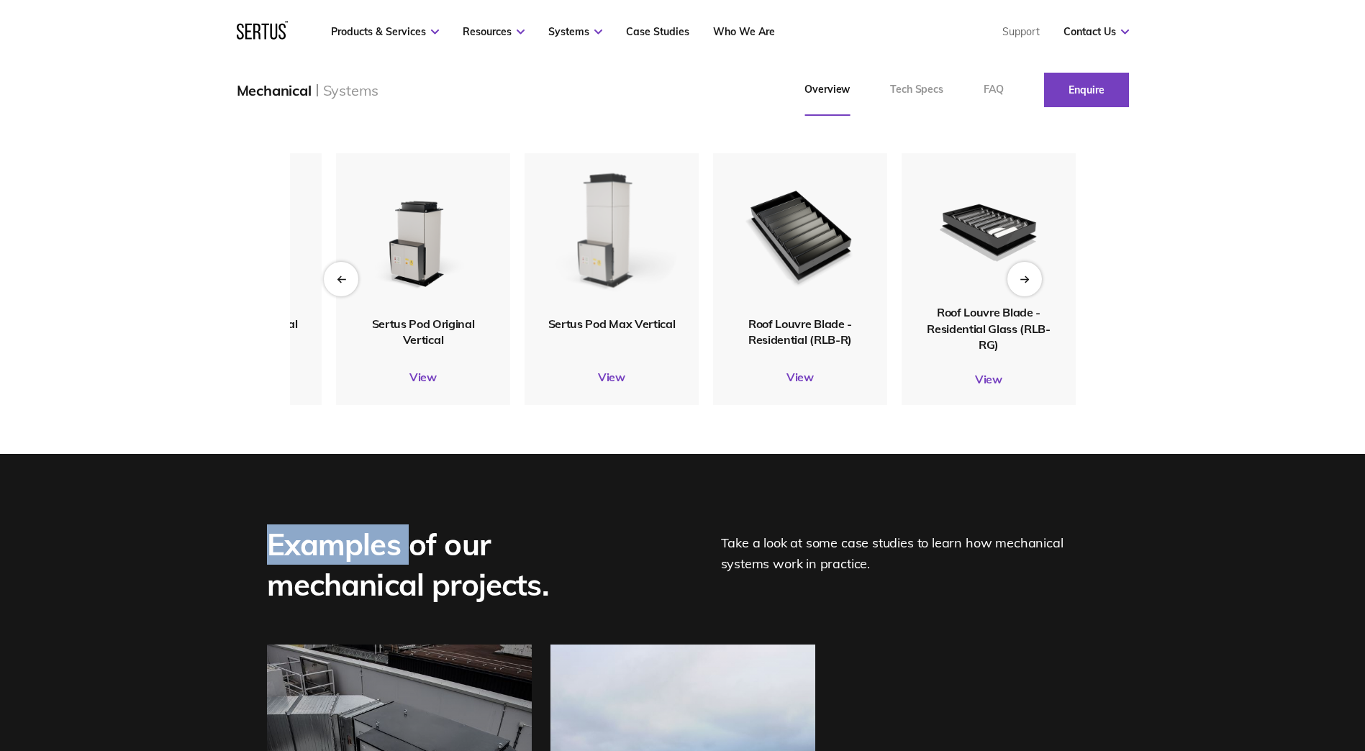
click at [622, 312] on img at bounding box center [611, 234] width 132 height 156
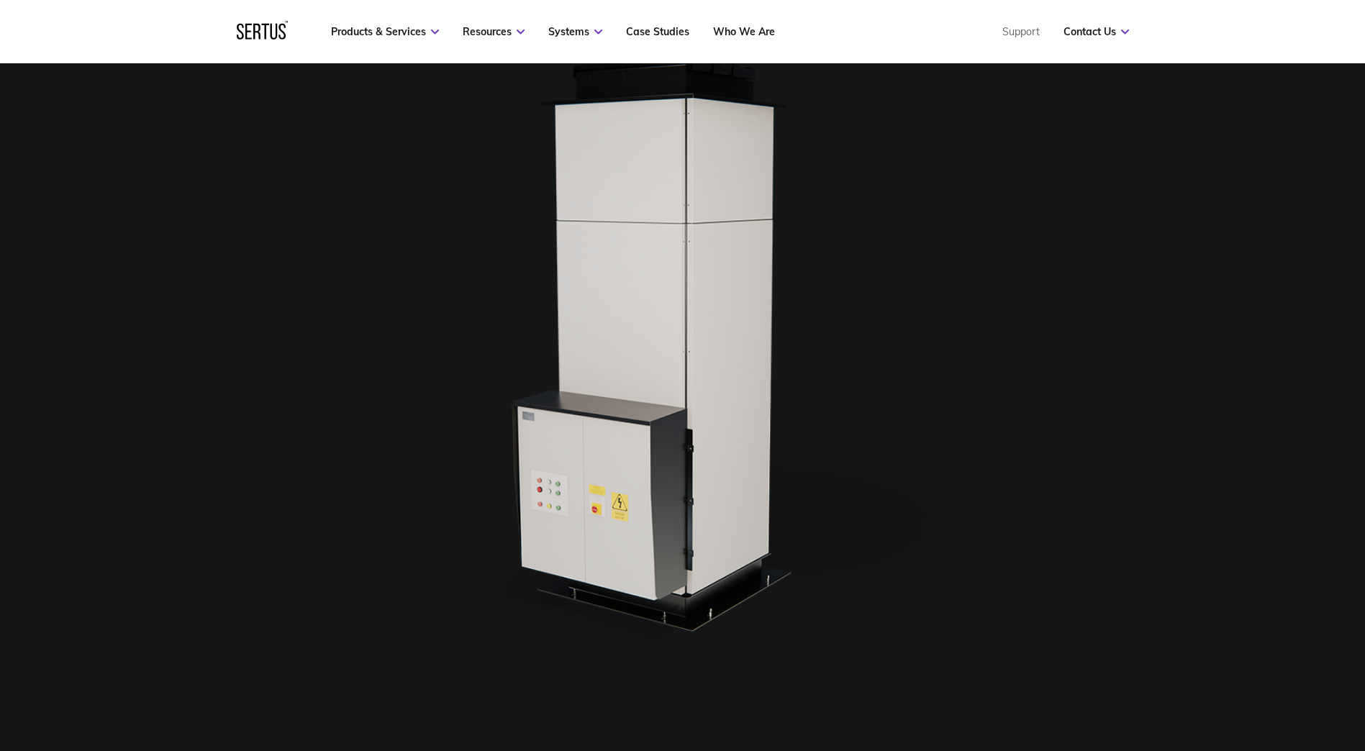
scroll to position [563, 0]
